Goal: Find contact information: Find contact information

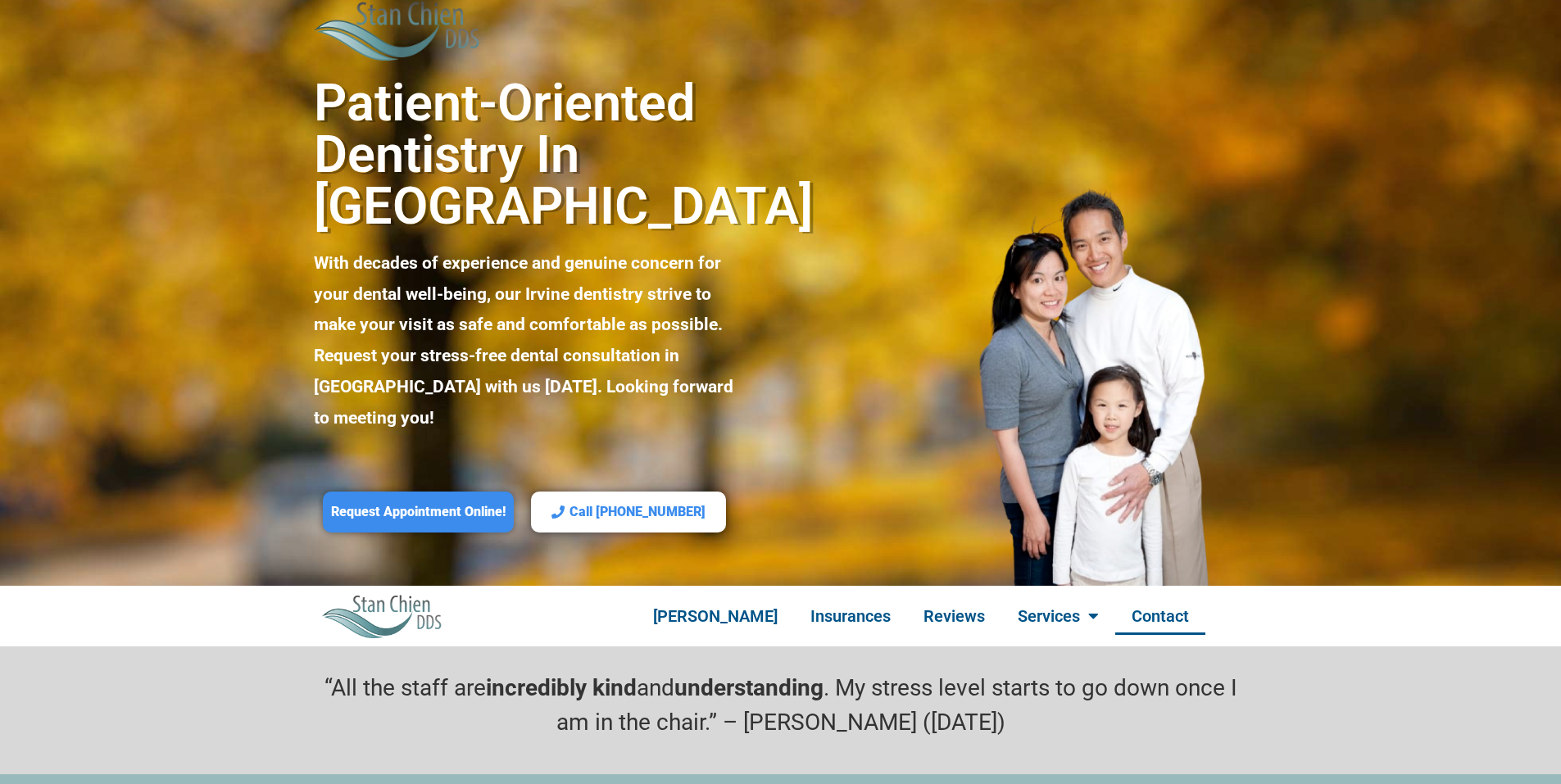
click at [1170, 597] on link "Contact" at bounding box center [1161, 616] width 90 height 38
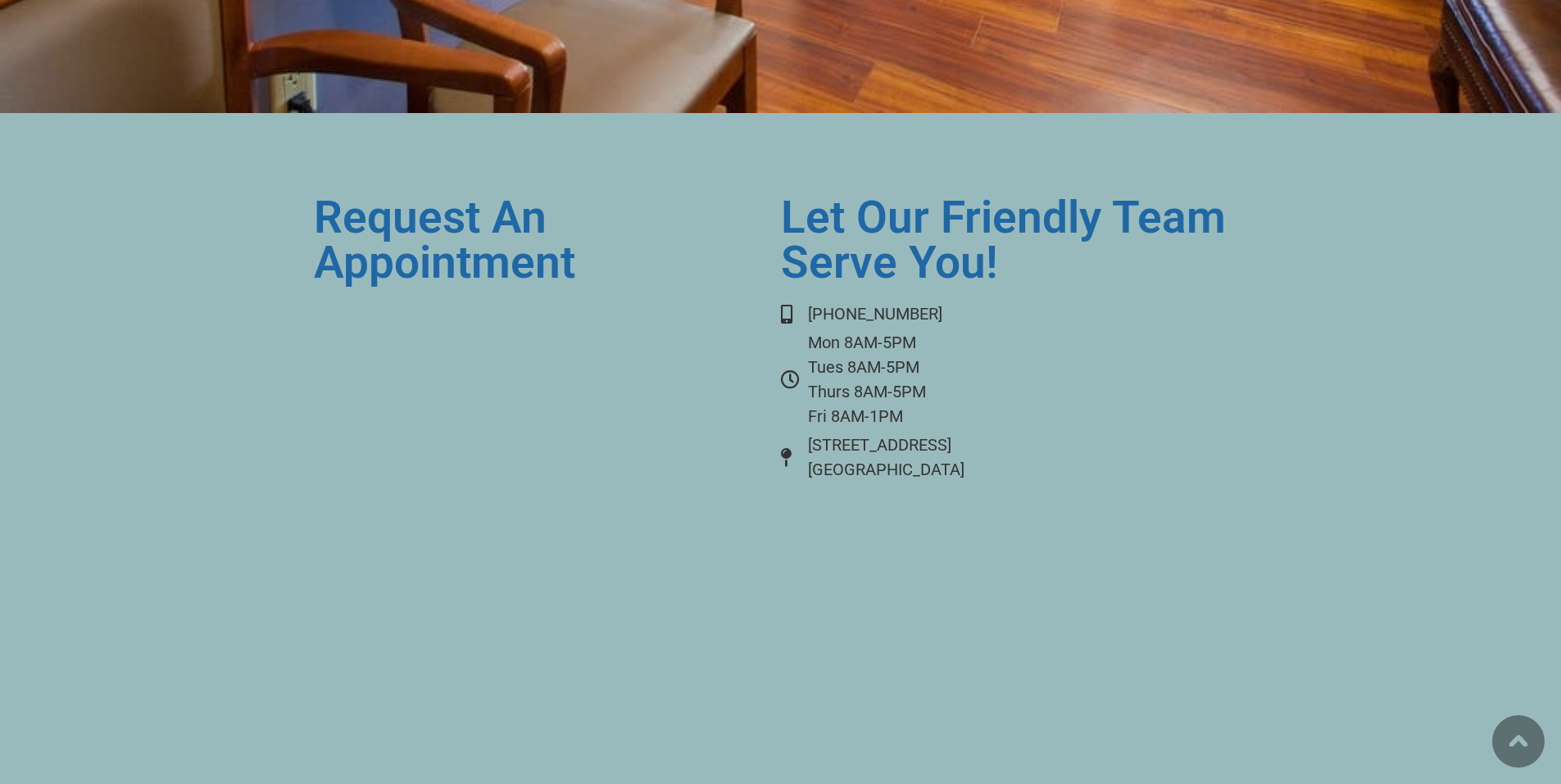
scroll to position [7120, 0]
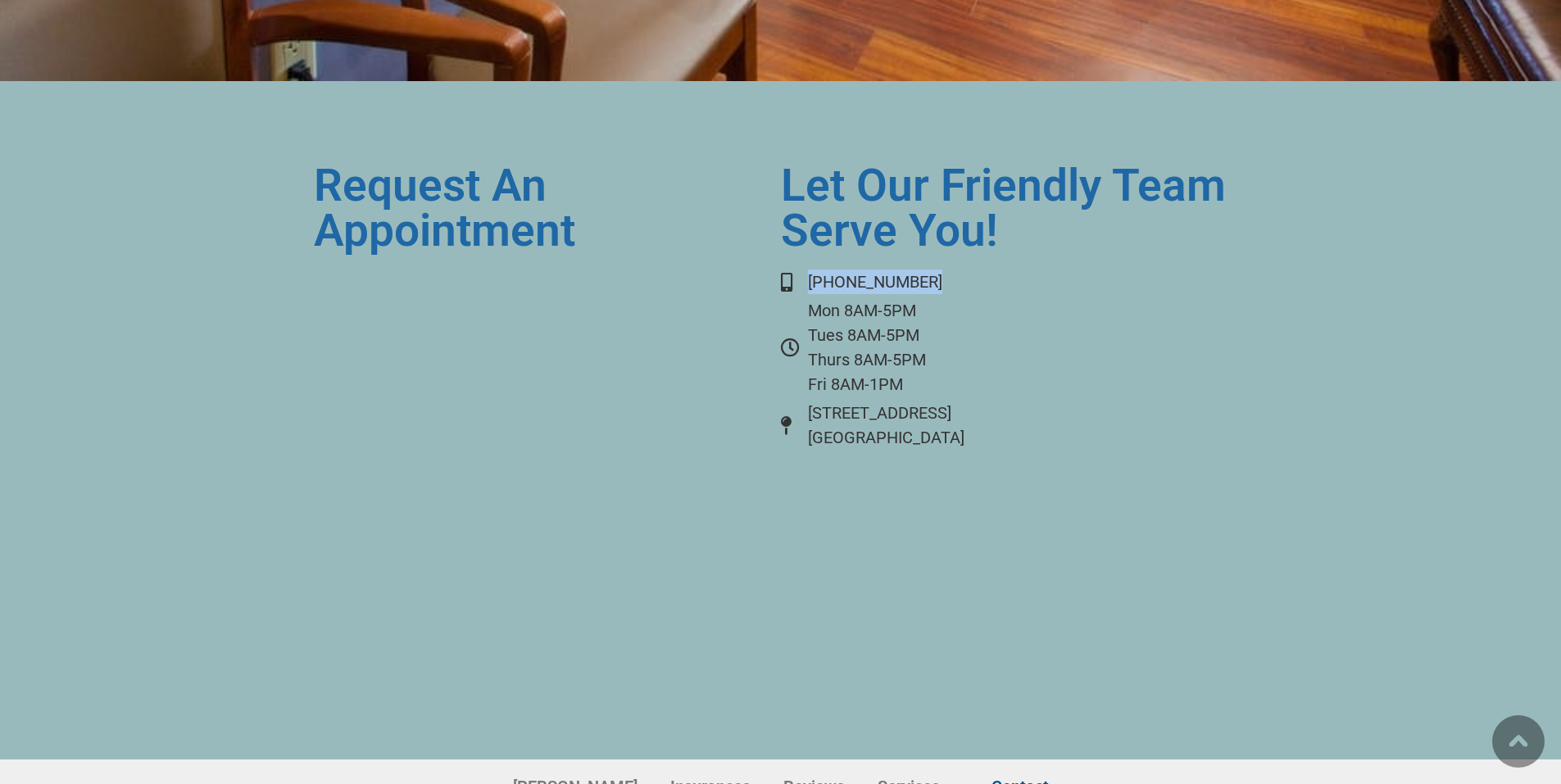
drag, startPoint x: 809, startPoint y: 189, endPoint x: 951, endPoint y: 203, distance: 142.7
click at [951, 203] on div "Let Our Friendly Team Serve You! [PHONE_NUMBER] Mon 8AM-5PM Tues 8AM-5PM Thurs …" at bounding box center [1014, 420] width 467 height 514
copy span "[PHONE_NUMBER]"
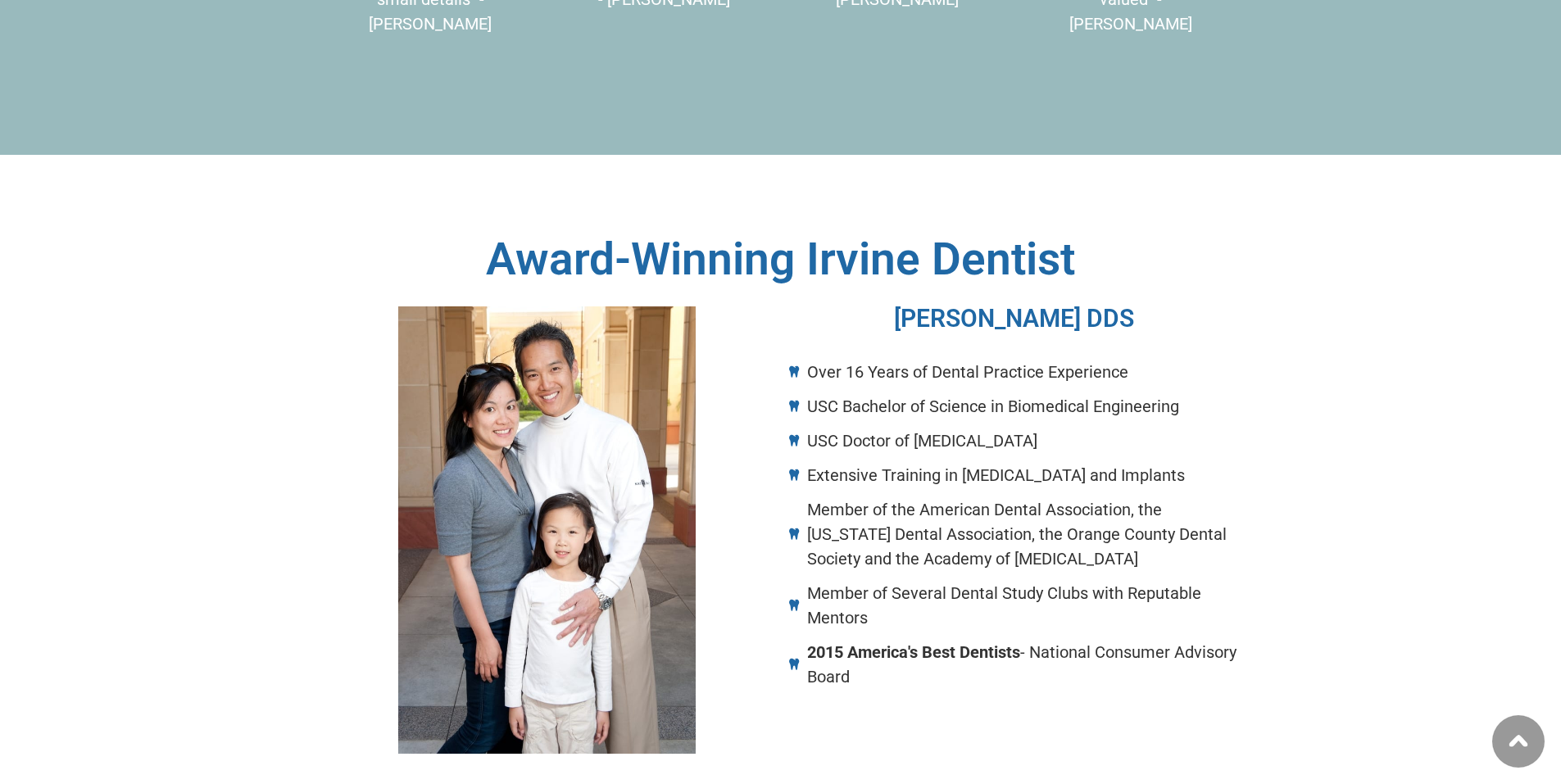
scroll to position [1139, 0]
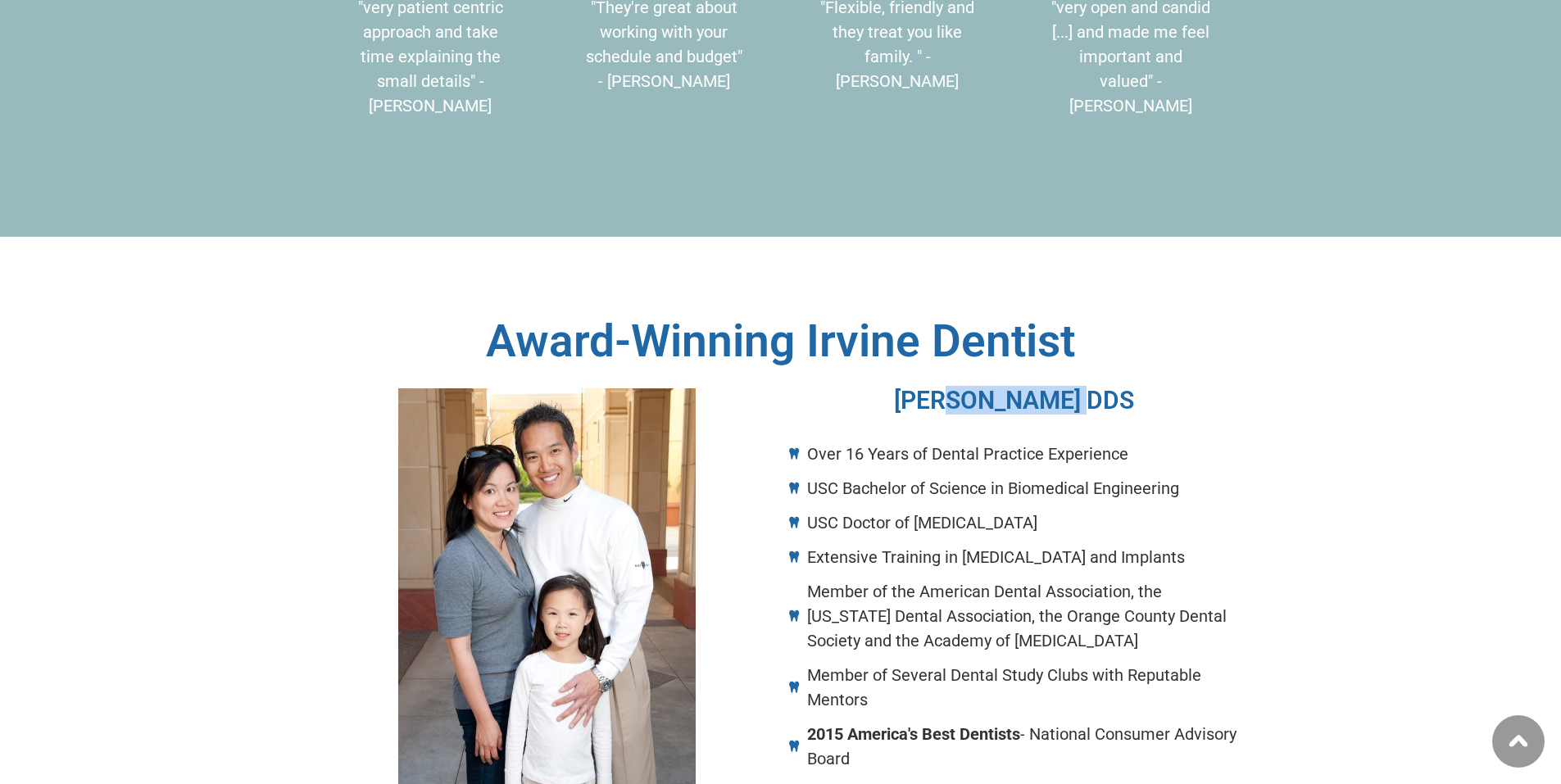
drag, startPoint x: 1083, startPoint y: 317, endPoint x: 941, endPoint y: 321, distance: 142.1
click at [941, 389] on h3 "[PERSON_NAME] DDS" at bounding box center [1015, 401] width 451 height 25
drag, startPoint x: 1148, startPoint y: 313, endPoint x: 944, endPoint y: 311, distance: 204.0
click at [944, 389] on h3 "[PERSON_NAME] DDS" at bounding box center [1015, 401] width 451 height 25
copy h3 "[PERSON_NAME] DDS"
